Goal: Find contact information: Find contact information

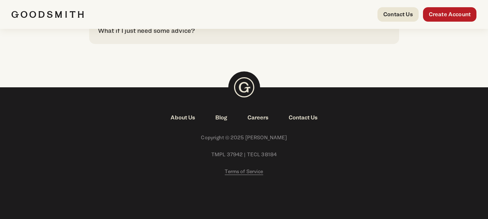
scroll to position [1728, 0]
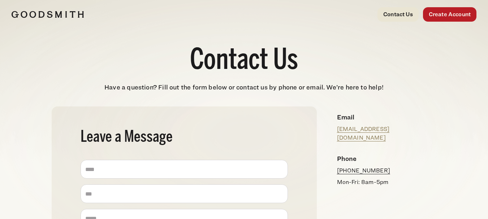
drag, startPoint x: 397, startPoint y: 160, endPoint x: 347, endPoint y: 163, distance: 50.3
click at [347, 166] on p "[PHONE_NUMBER]" at bounding box center [384, 170] width 94 height 9
copy link "877) 909-2999"
drag, startPoint x: 416, startPoint y: 130, endPoint x: 337, endPoint y: 132, distance: 78.7
click at [337, 132] on p "[EMAIL_ADDRESS][DOMAIN_NAME]" at bounding box center [384, 133] width 94 height 17
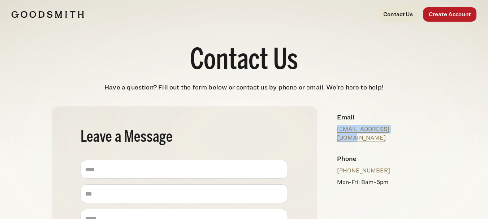
copy link "[EMAIL_ADDRESS][DOMAIN_NAME]"
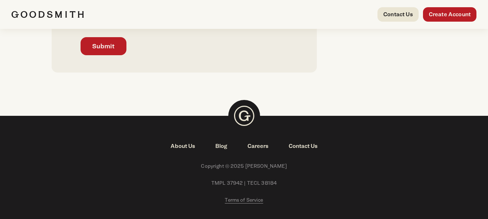
scroll to position [384, 0]
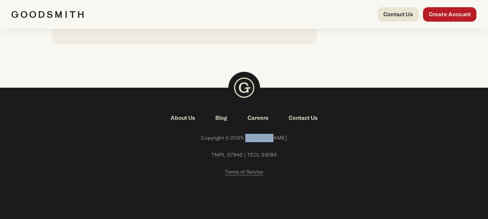
drag, startPoint x: 279, startPoint y: 137, endPoint x: 254, endPoint y: 140, distance: 25.2
click at [254, 140] on span "Copyright © 2025 [PERSON_NAME]" at bounding box center [244, 138] width 465 height 8
copy span "[PERSON_NAME]"
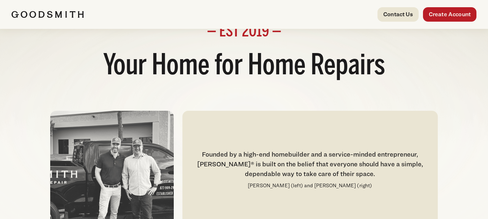
click at [201, 157] on div "Founded by a high-end homebuilder and a service-minded entrepreneur, [PERSON_NA…" at bounding box center [309, 170] width 255 height 118
click at [340, 185] on p "[PERSON_NAME] (left) and [PERSON_NAME] (right)" at bounding box center [310, 186] width 124 height 8
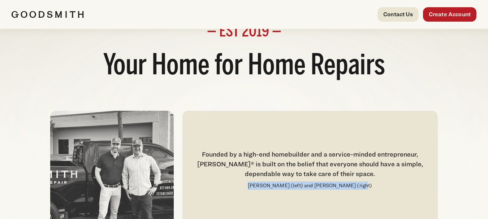
drag, startPoint x: 362, startPoint y: 186, endPoint x: 261, endPoint y: 186, distance: 101.1
click at [261, 186] on div "Founded by a high-end homebuilder and a service-minded entrepreneur, [PERSON_NA…" at bounding box center [309, 170] width 255 height 118
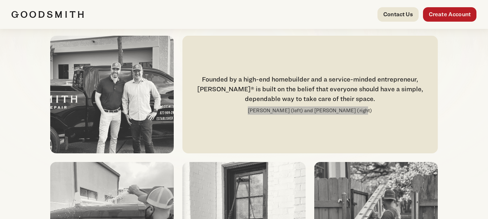
scroll to position [83, 0]
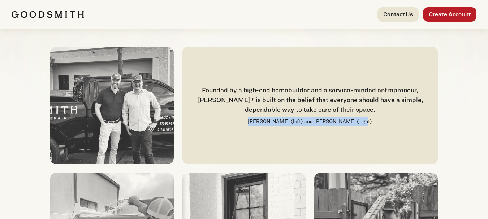
click at [290, 126] on div "Founded by a high-end homebuilder and a service-minded entrepreneur, [PERSON_NA…" at bounding box center [309, 106] width 255 height 118
click at [291, 122] on p "[PERSON_NAME] (left) and [PERSON_NAME] (right)" at bounding box center [310, 121] width 124 height 8
drag, startPoint x: 292, startPoint y: 122, endPoint x: 260, endPoint y: 122, distance: 32.1
click at [260, 122] on p "[PERSON_NAME] (left) and [PERSON_NAME] (right)" at bounding box center [310, 121] width 124 height 8
copy p "[PERSON_NAME]"
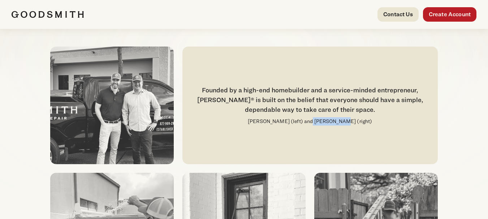
drag, startPoint x: 344, startPoint y: 120, endPoint x: 317, endPoint y: 124, distance: 27.3
click at [317, 124] on p "[PERSON_NAME] (left) and [PERSON_NAME] (right)" at bounding box center [310, 121] width 124 height 8
copy p "[PERSON_NAME]"
